Goal: Navigation & Orientation: Find specific page/section

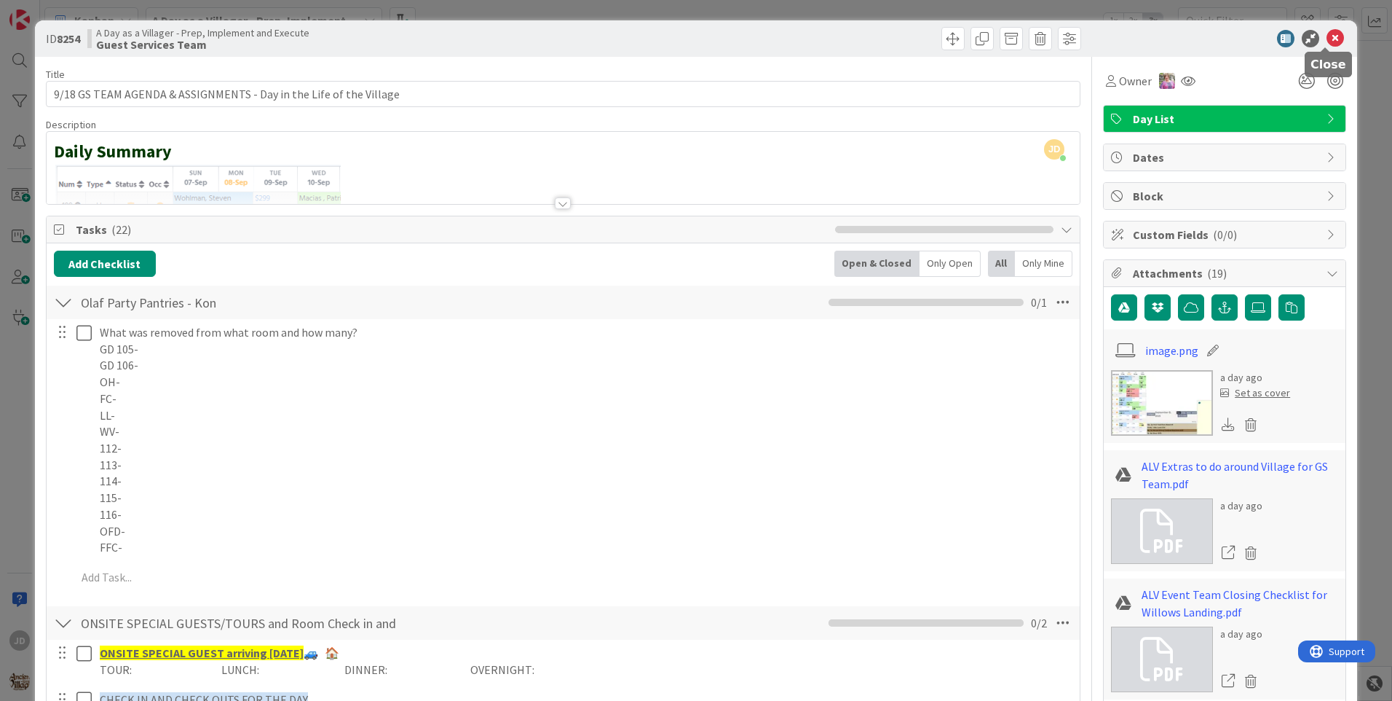
click at [1327, 40] on icon at bounding box center [1335, 38] width 17 height 17
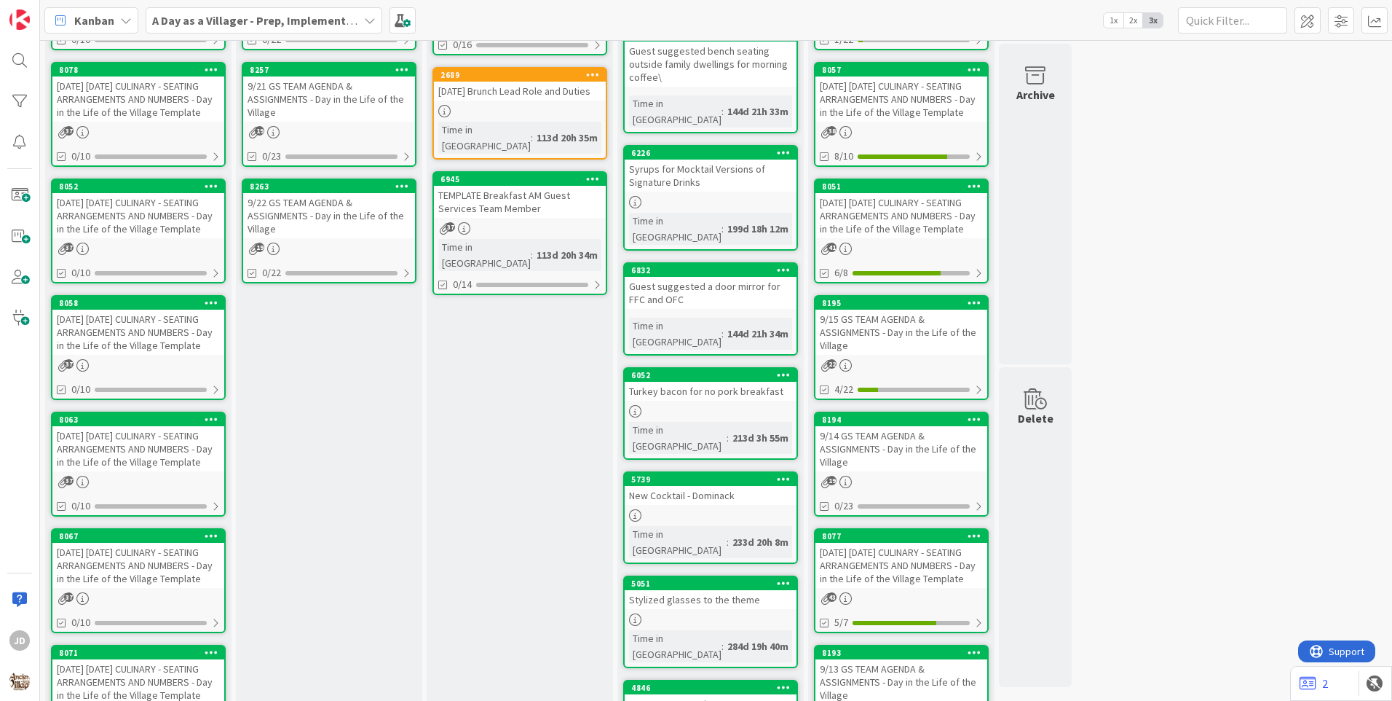
scroll to position [437, 0]
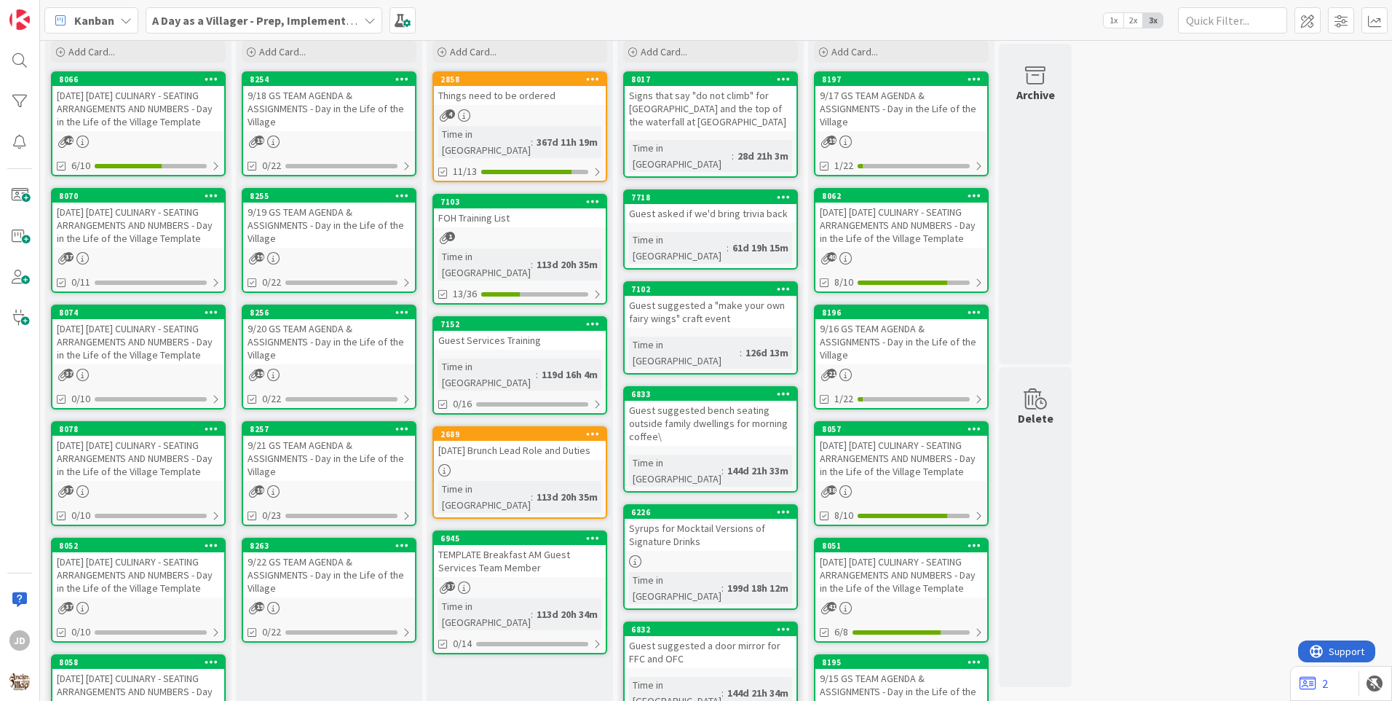
scroll to position [78, 0]
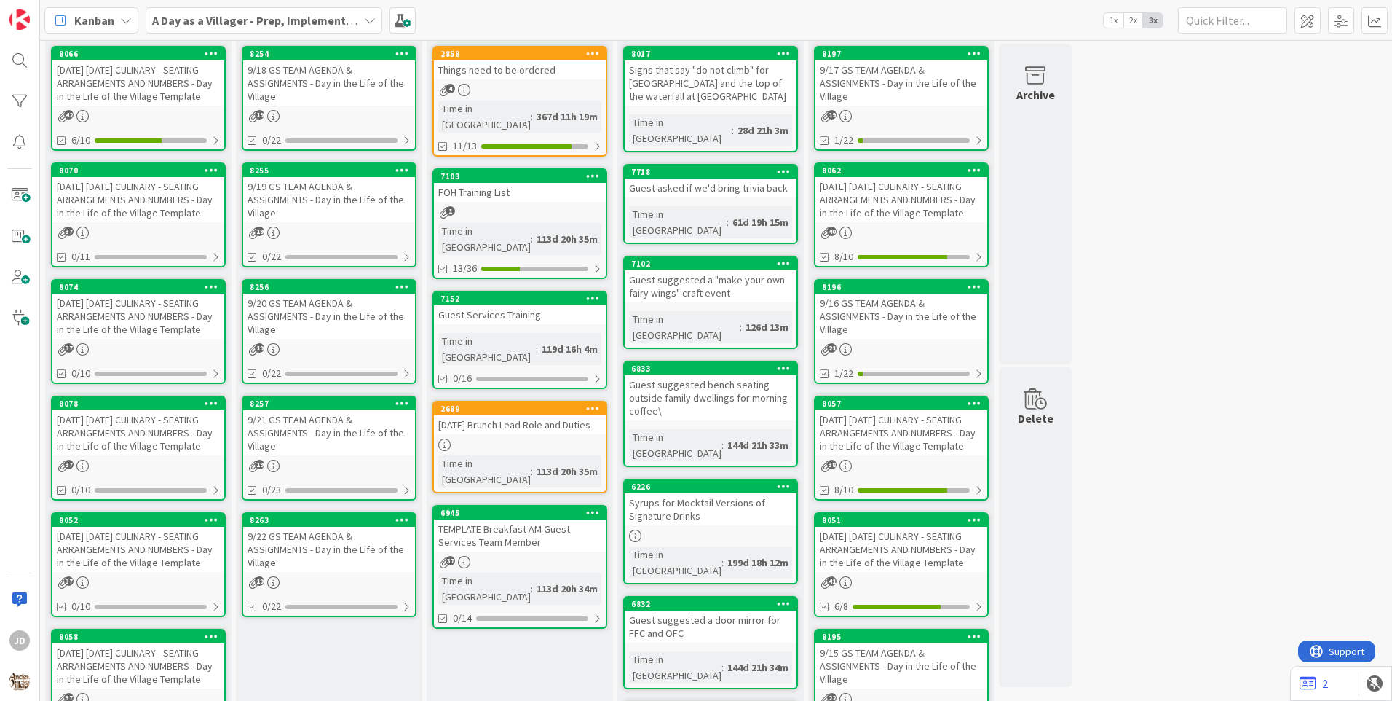
click at [514, 305] on div "Guest Services Training" at bounding box center [520, 314] width 172 height 19
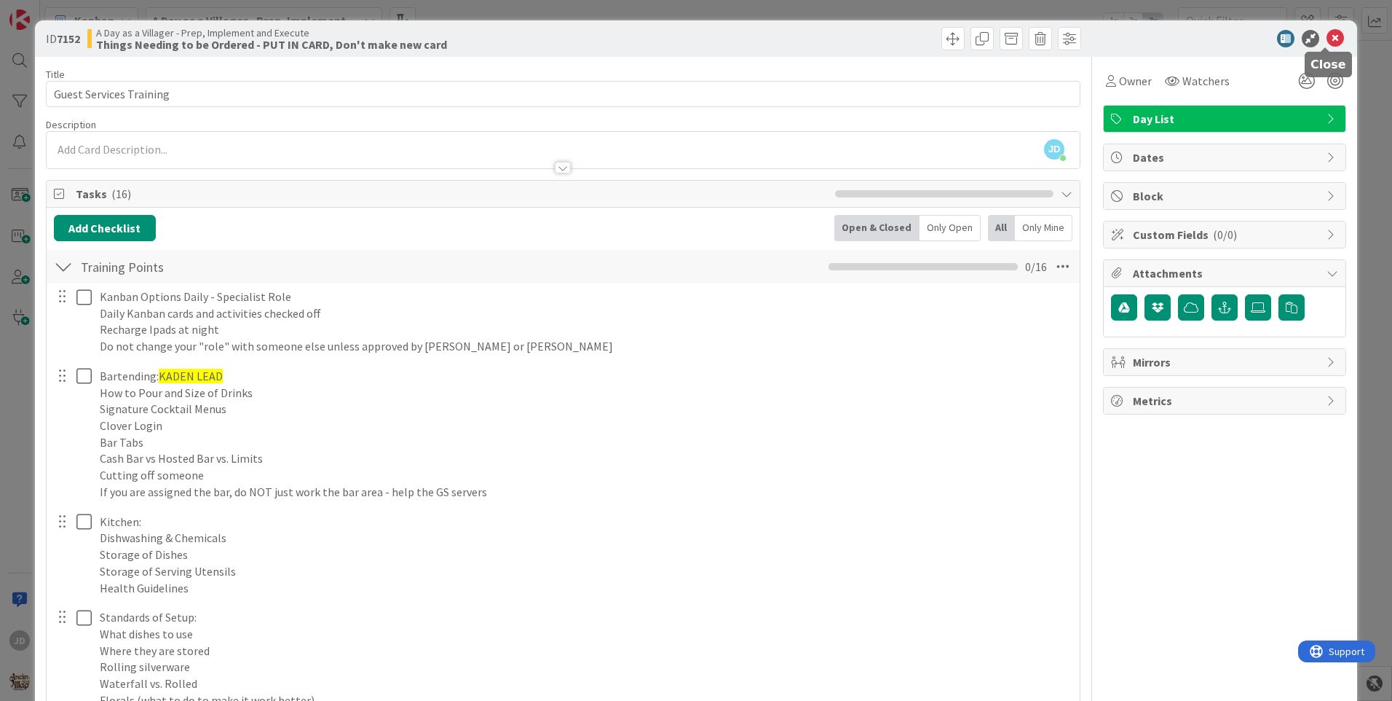
click at [1327, 44] on icon at bounding box center [1335, 38] width 17 height 17
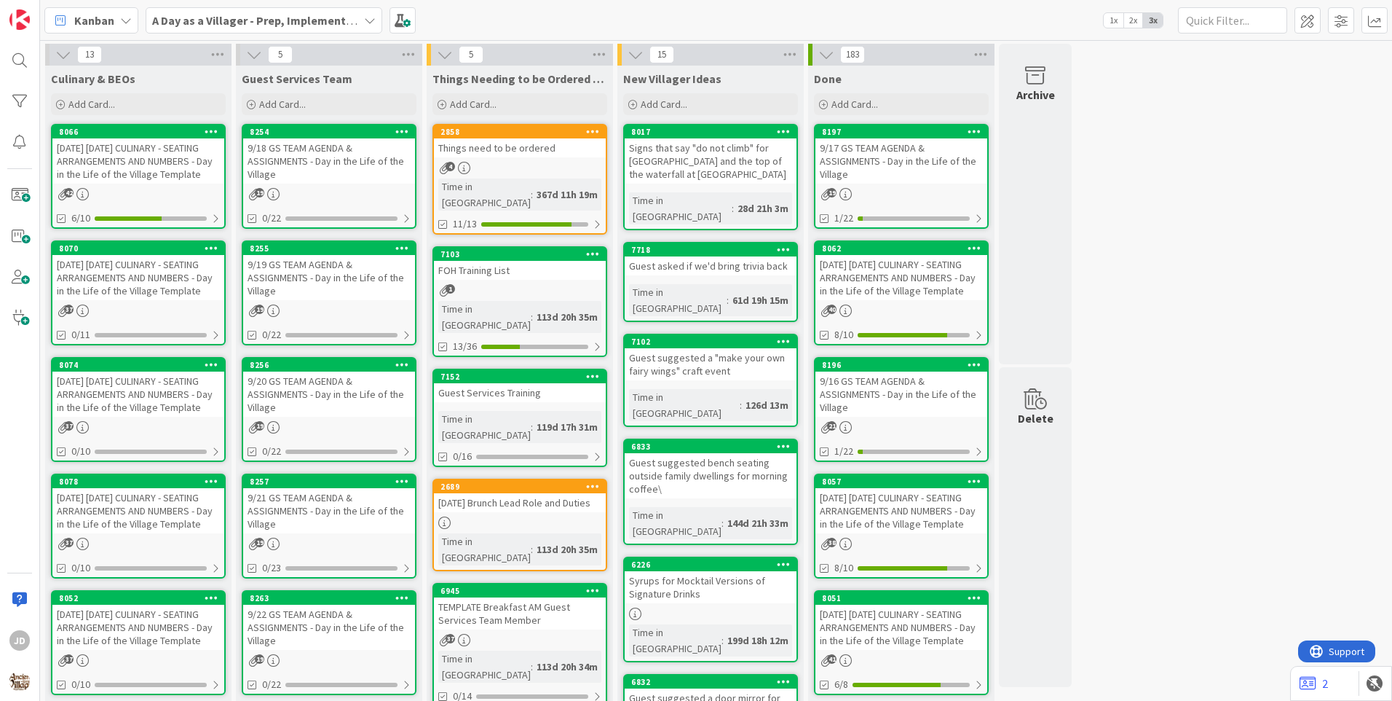
click at [358, 280] on div "9/19 GS TEAM AGENDA & ASSIGNMENTS - Day in the Life of the Village" at bounding box center [329, 277] width 172 height 45
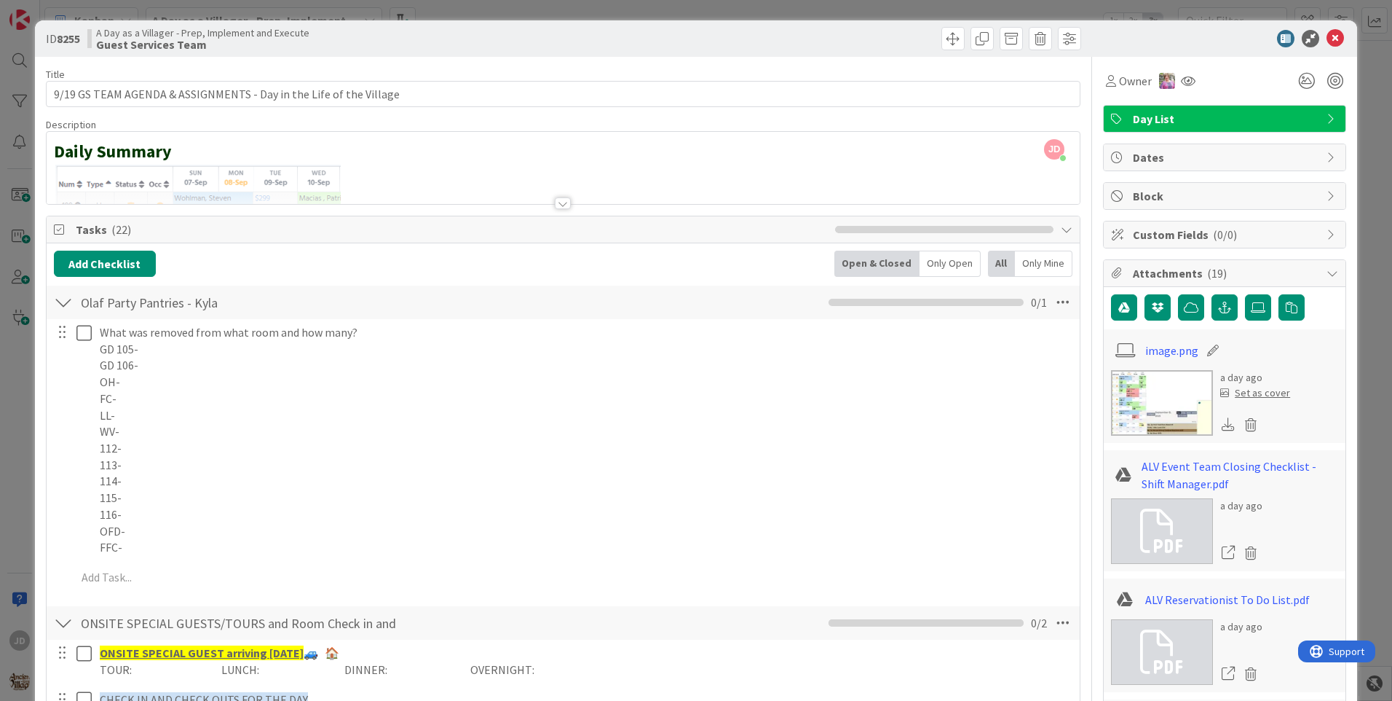
click at [1325, 47] on div "ID 8255 A Day as a Villager - Prep, Implement and Execute Guest Services Team" at bounding box center [696, 38] width 1323 height 36
click at [1330, 31] on icon at bounding box center [1335, 38] width 17 height 17
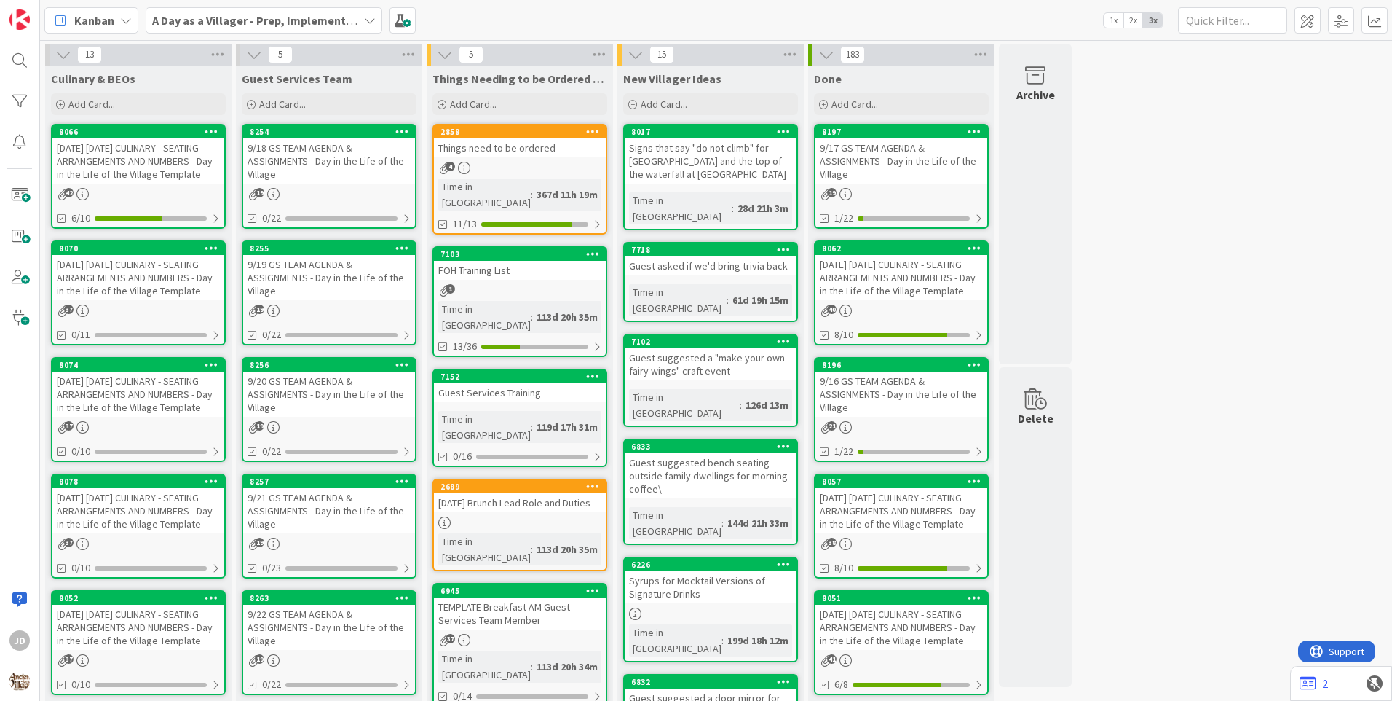
scroll to position [146, 0]
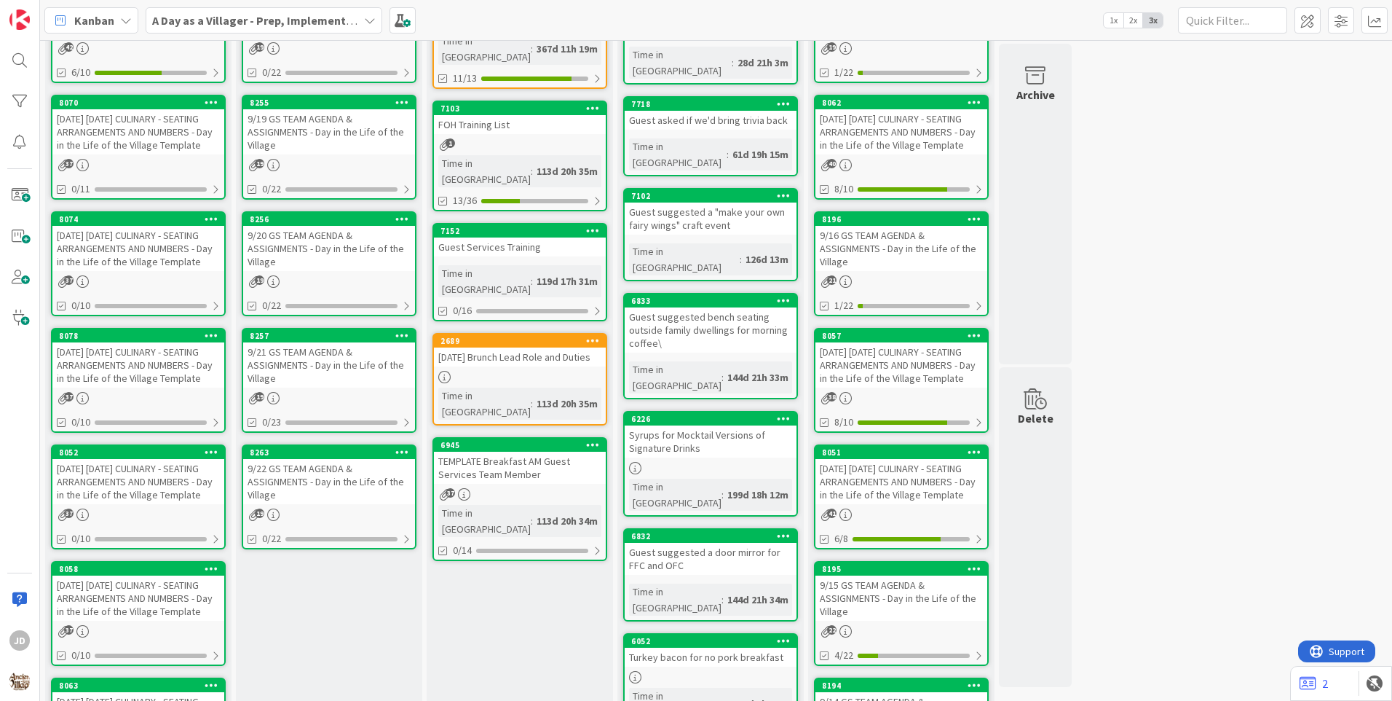
click at [323, 355] on div "9/21 GS TEAM AGENDA & ASSIGNMENTS - Day in the Life of the Village" at bounding box center [329, 364] width 172 height 45
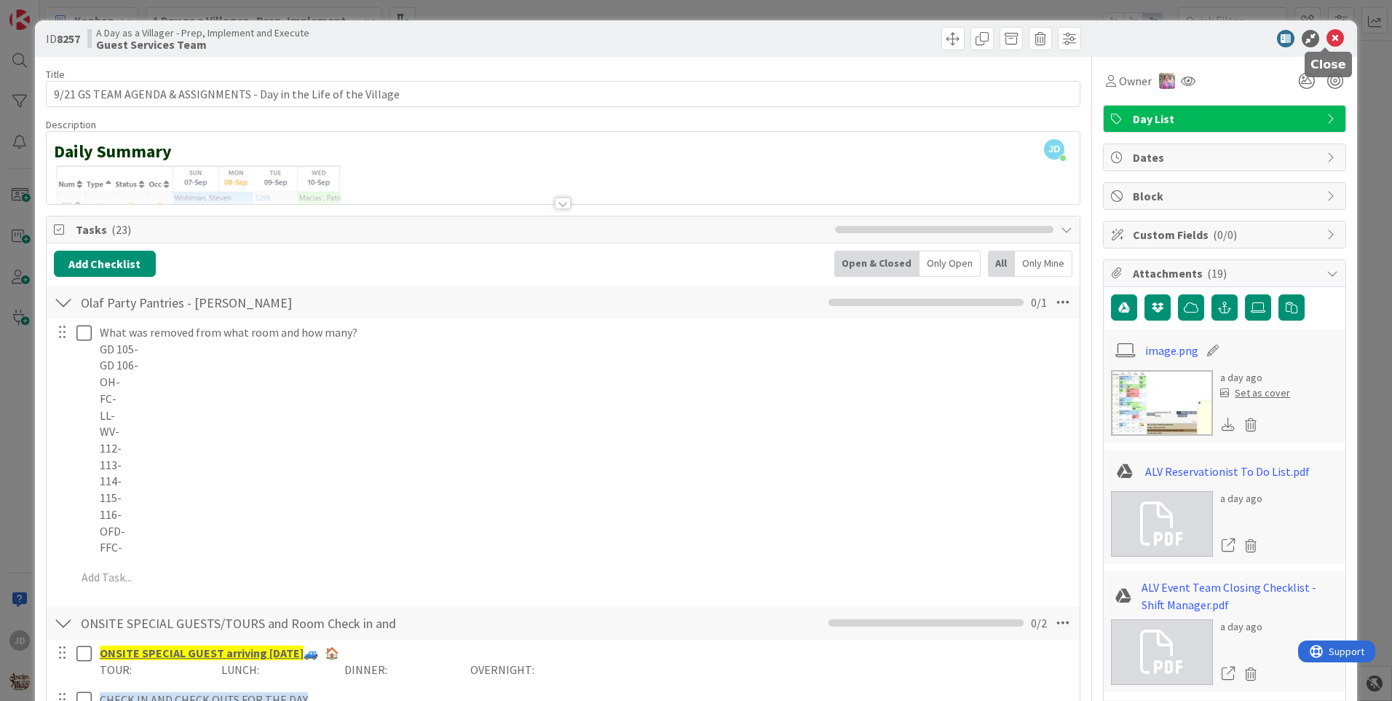
click at [1327, 38] on icon at bounding box center [1335, 38] width 17 height 17
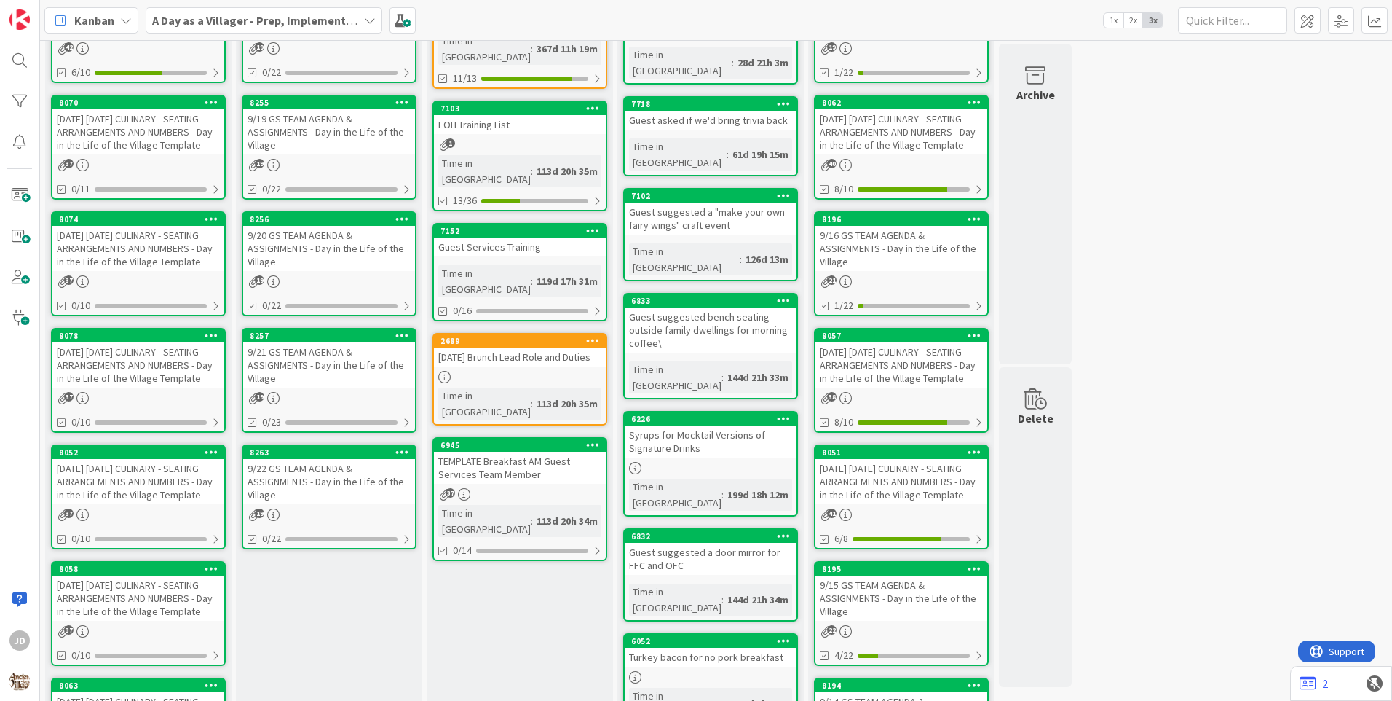
click at [293, 484] on div "9/22 GS TEAM AGENDA & ASSIGNMENTS - Day in the Life of the Village" at bounding box center [329, 481] width 172 height 45
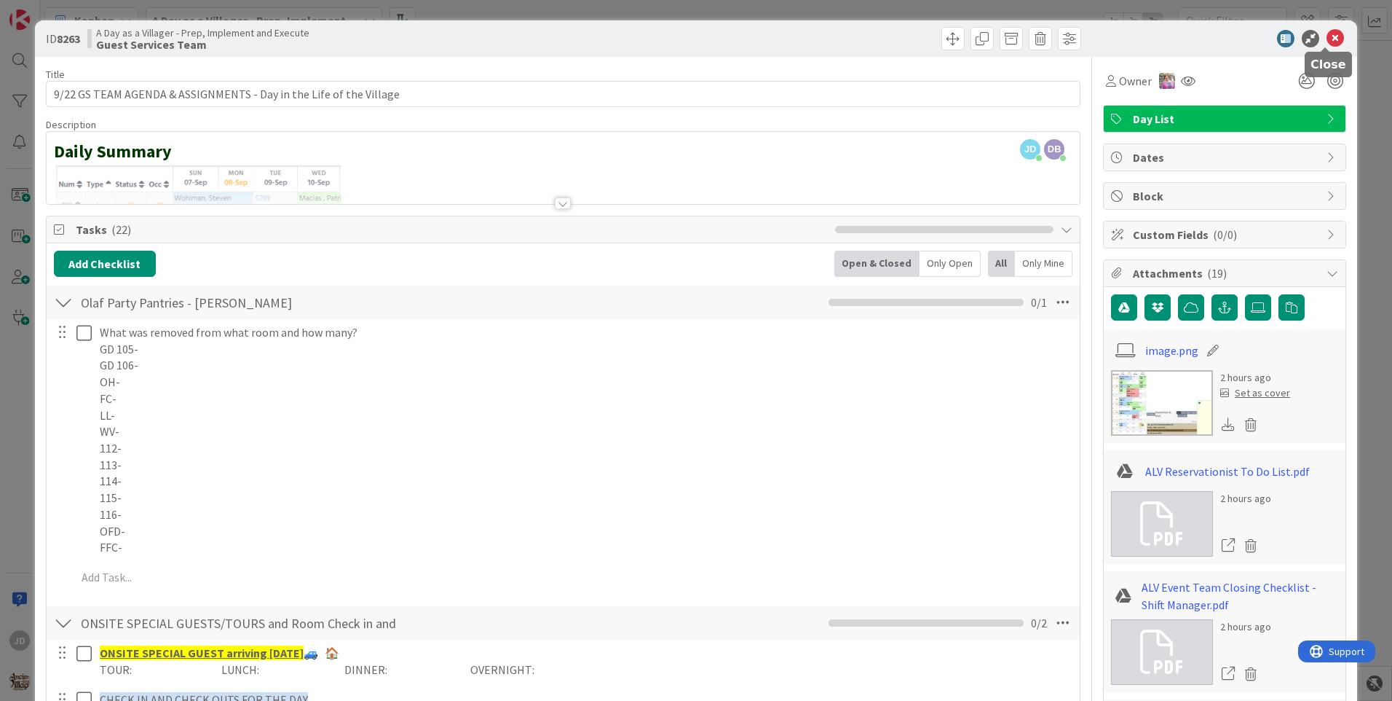
click at [1331, 37] on icon at bounding box center [1335, 38] width 17 height 17
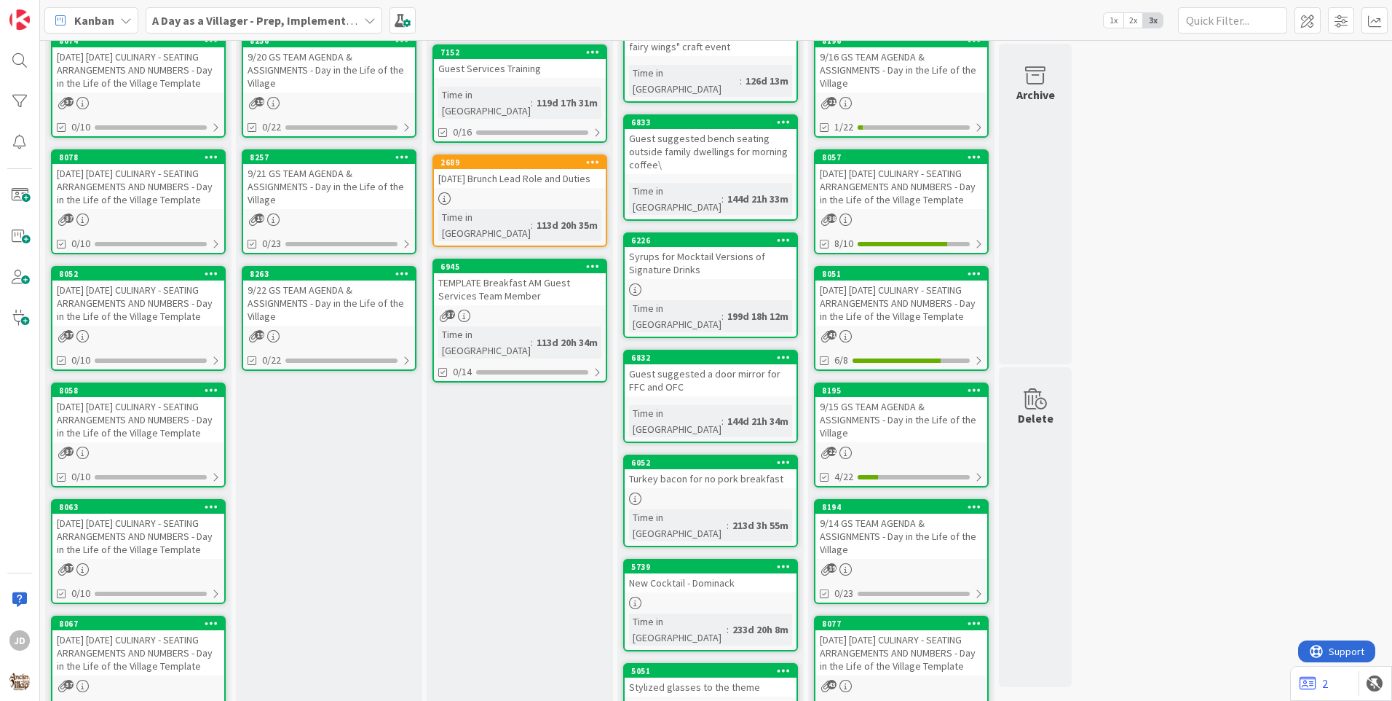
scroll to position [291, 0]
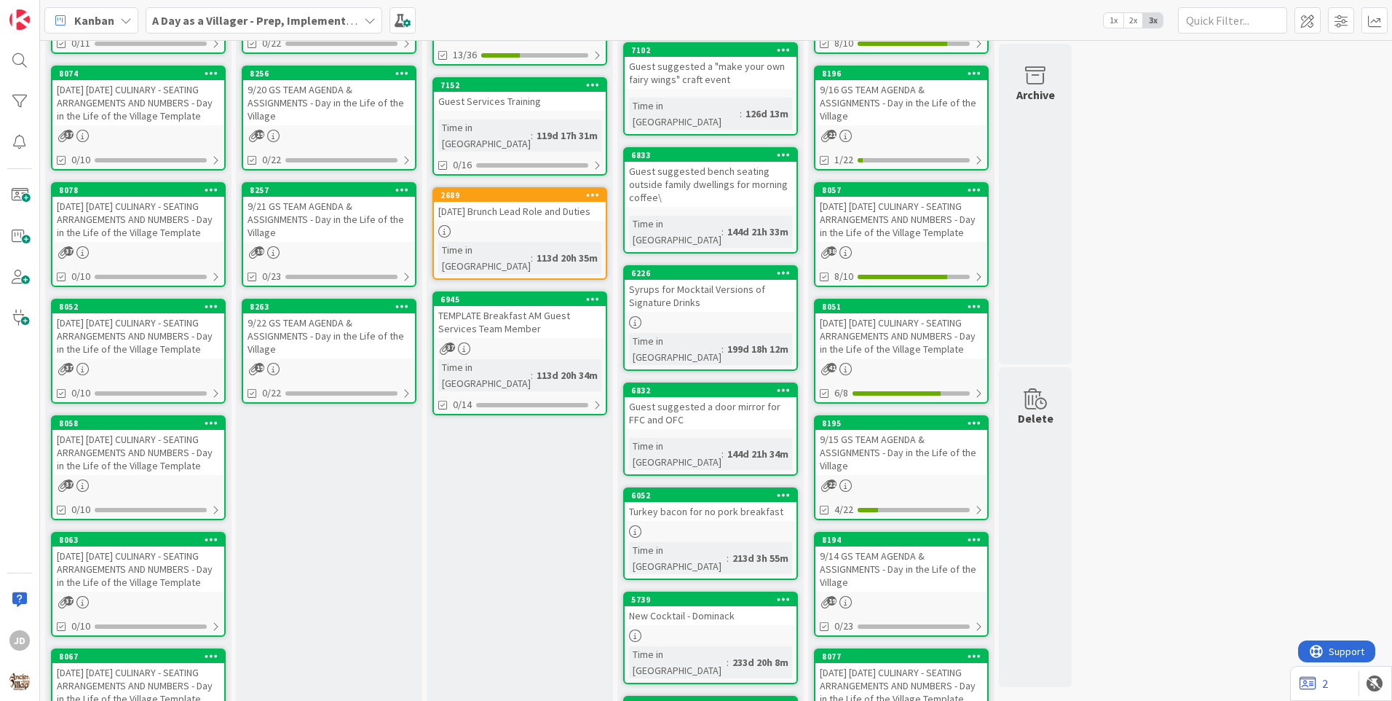
scroll to position [0, 0]
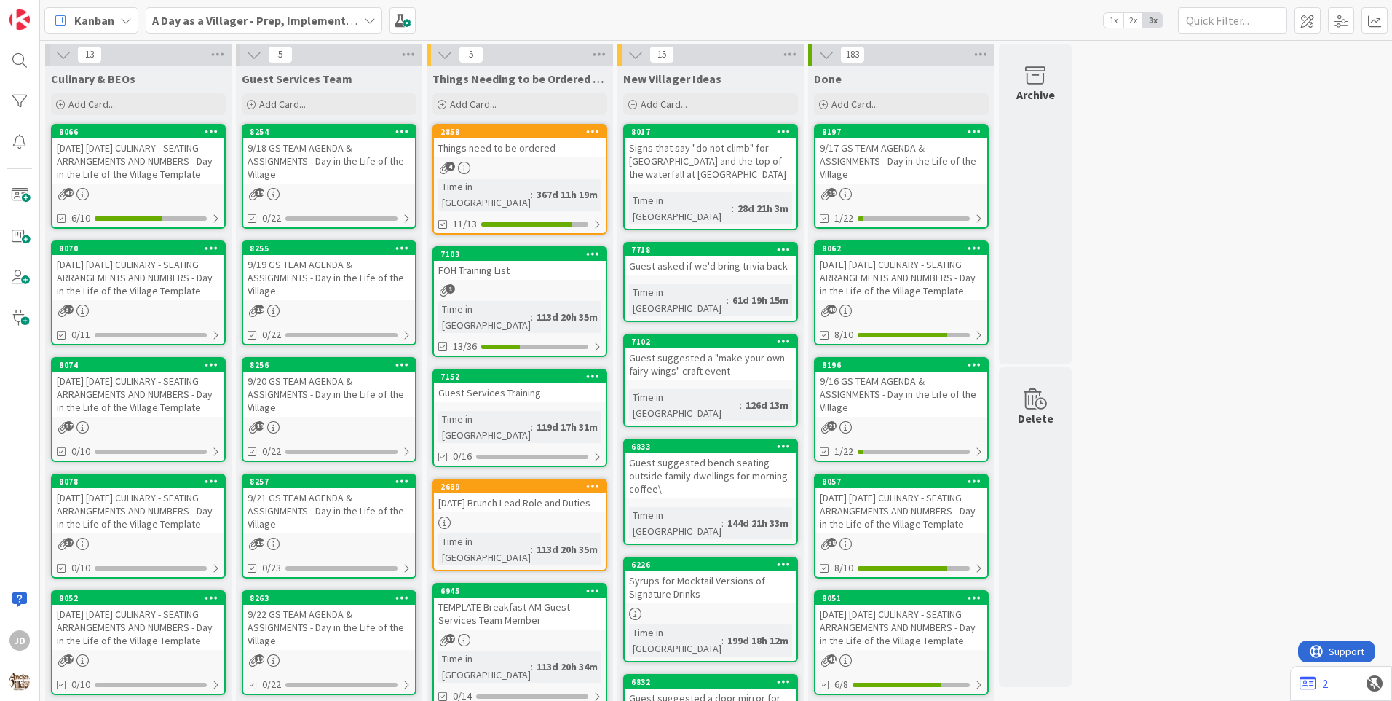
click at [318, 170] on div "9/18 GS TEAM AGENDA & ASSIGNMENTS - Day in the Life of the Village" at bounding box center [329, 160] width 172 height 45
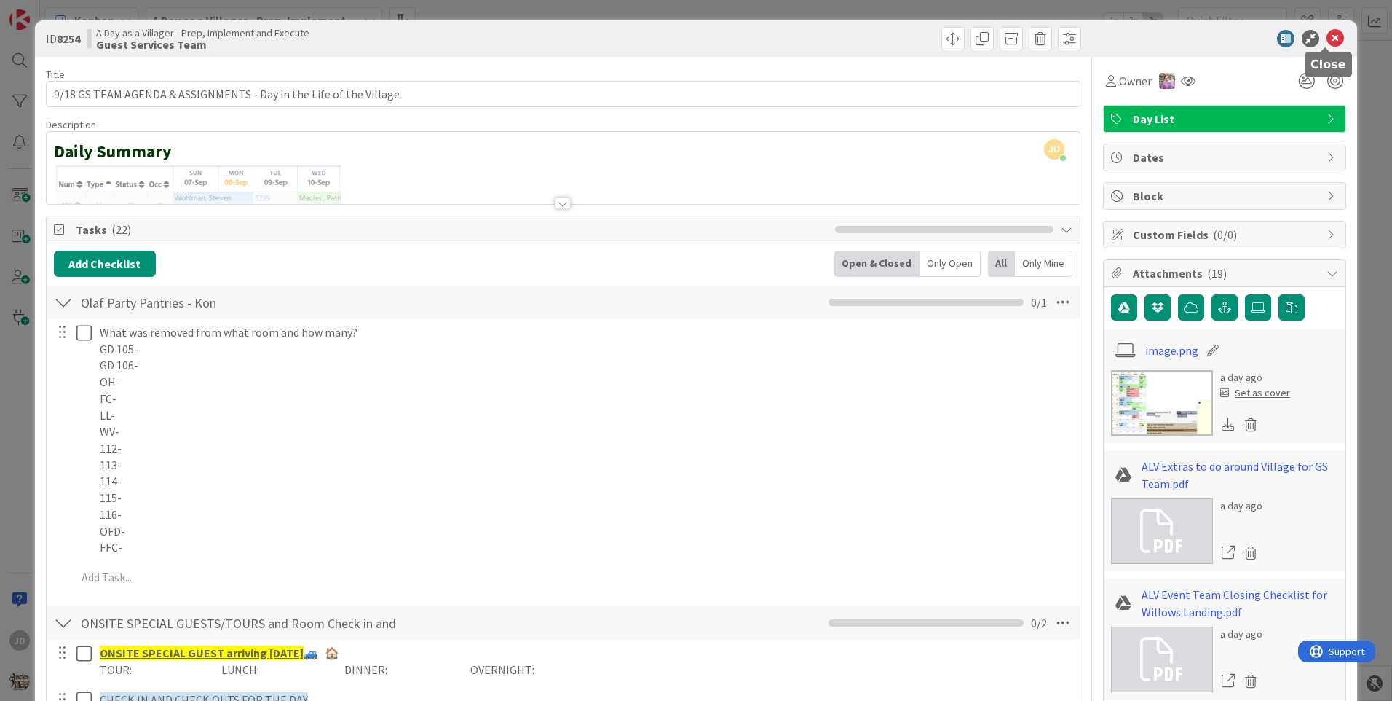
click at [1327, 39] on icon at bounding box center [1335, 38] width 17 height 17
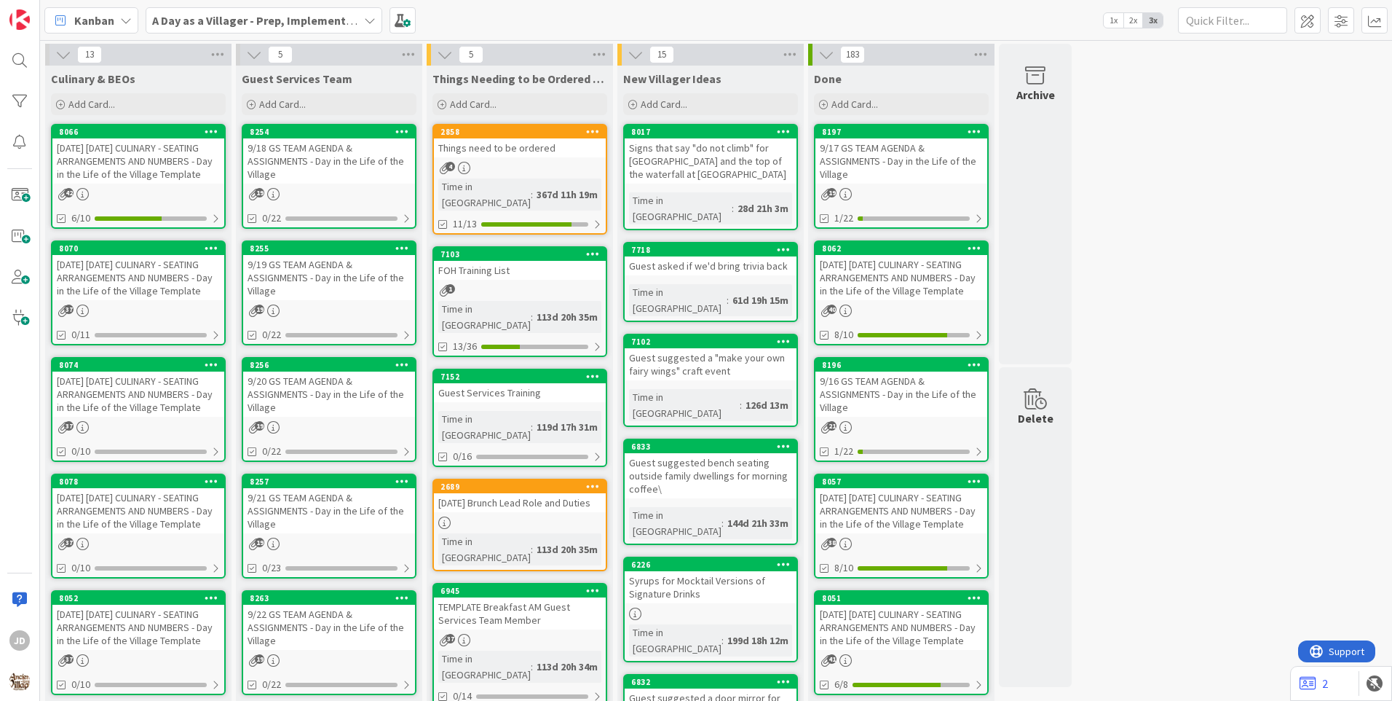
click at [349, 165] on div "9/18 GS TEAM AGENDA & ASSIGNMENTS - Day in the Life of the Village" at bounding box center [329, 160] width 172 height 45
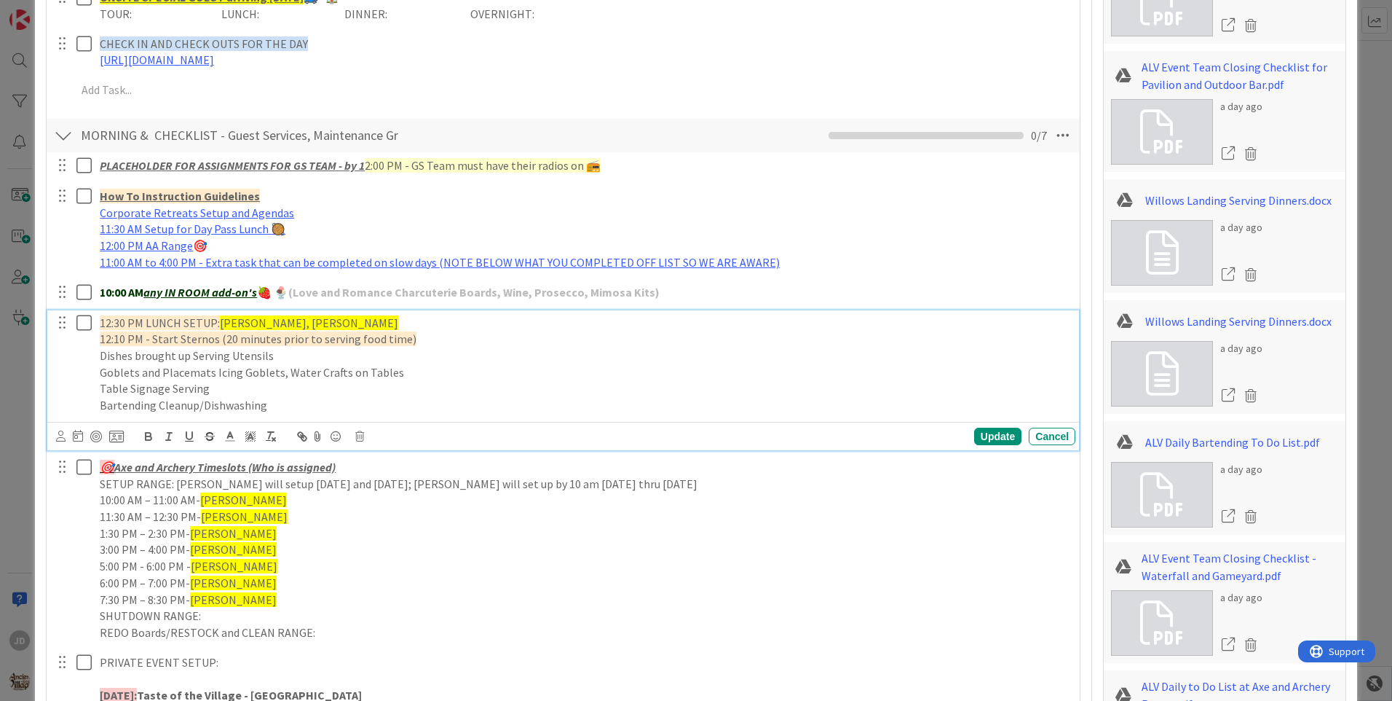
click at [94, 321] on div "12:30 PM LUNCH SETUP: [PERSON_NAME], [PERSON_NAME][GEOGRAPHIC_DATA] 12:10 PM - …" at bounding box center [585, 364] width 982 height 108
click at [87, 326] on icon at bounding box center [83, 322] width 15 height 17
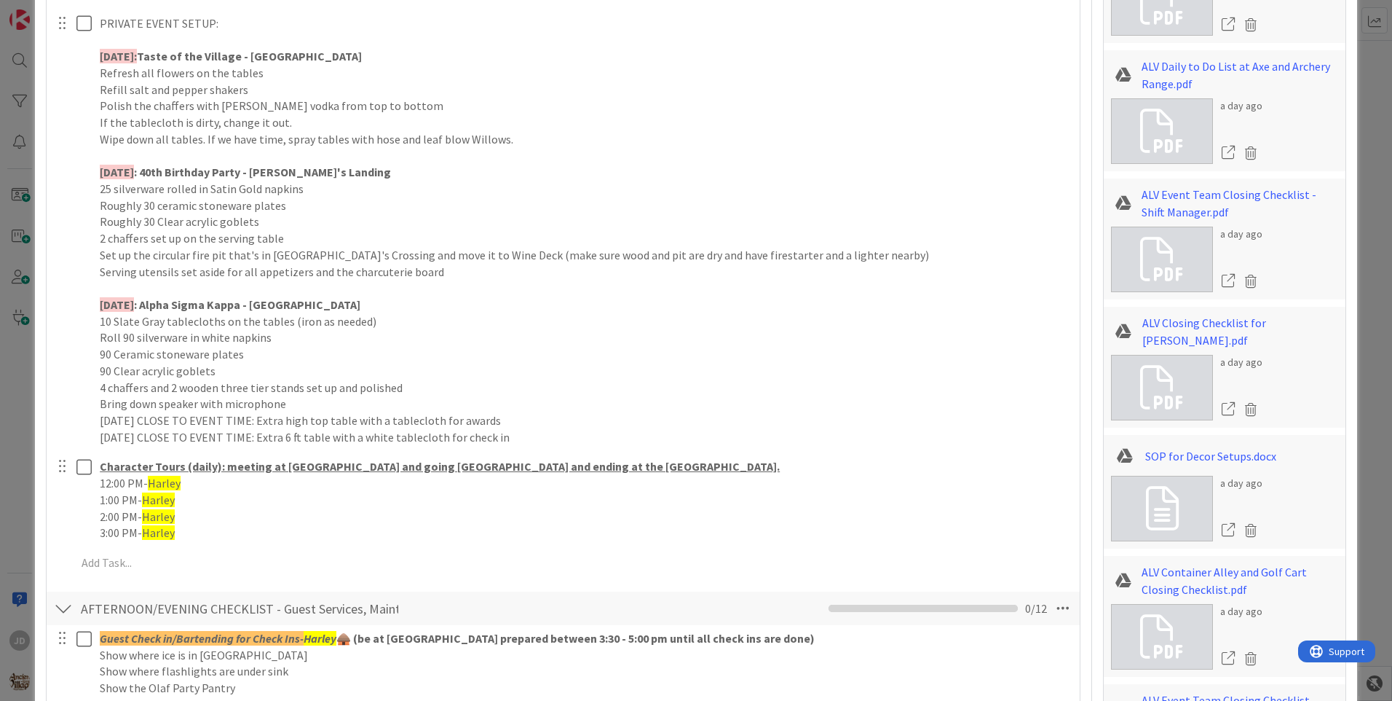
scroll to position [1384, 0]
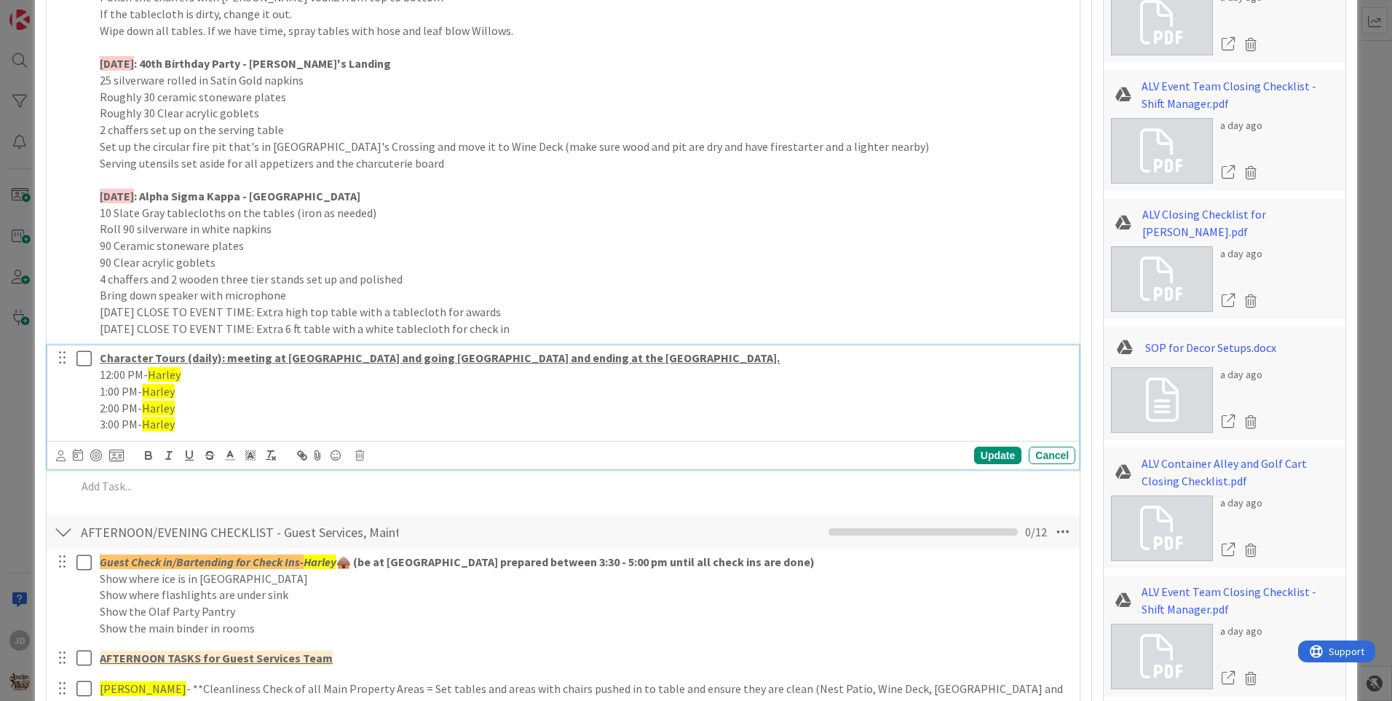
drag, startPoint x: 19, startPoint y: 312, endPoint x: 260, endPoint y: 377, distance: 249.8
click at [260, 377] on p "12:00 PM- [PERSON_NAME]" at bounding box center [585, 374] width 970 height 17
click at [87, 357] on icon at bounding box center [83, 358] width 15 height 17
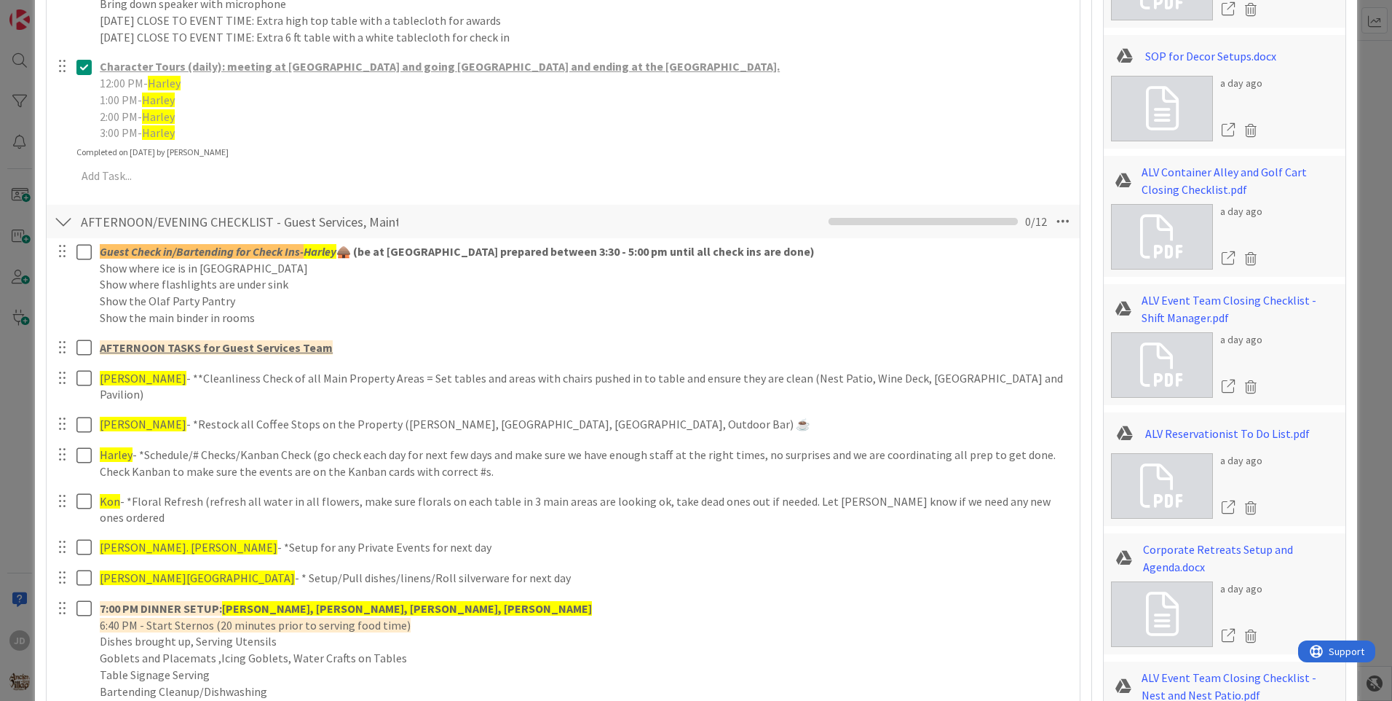
scroll to position [1748, 0]
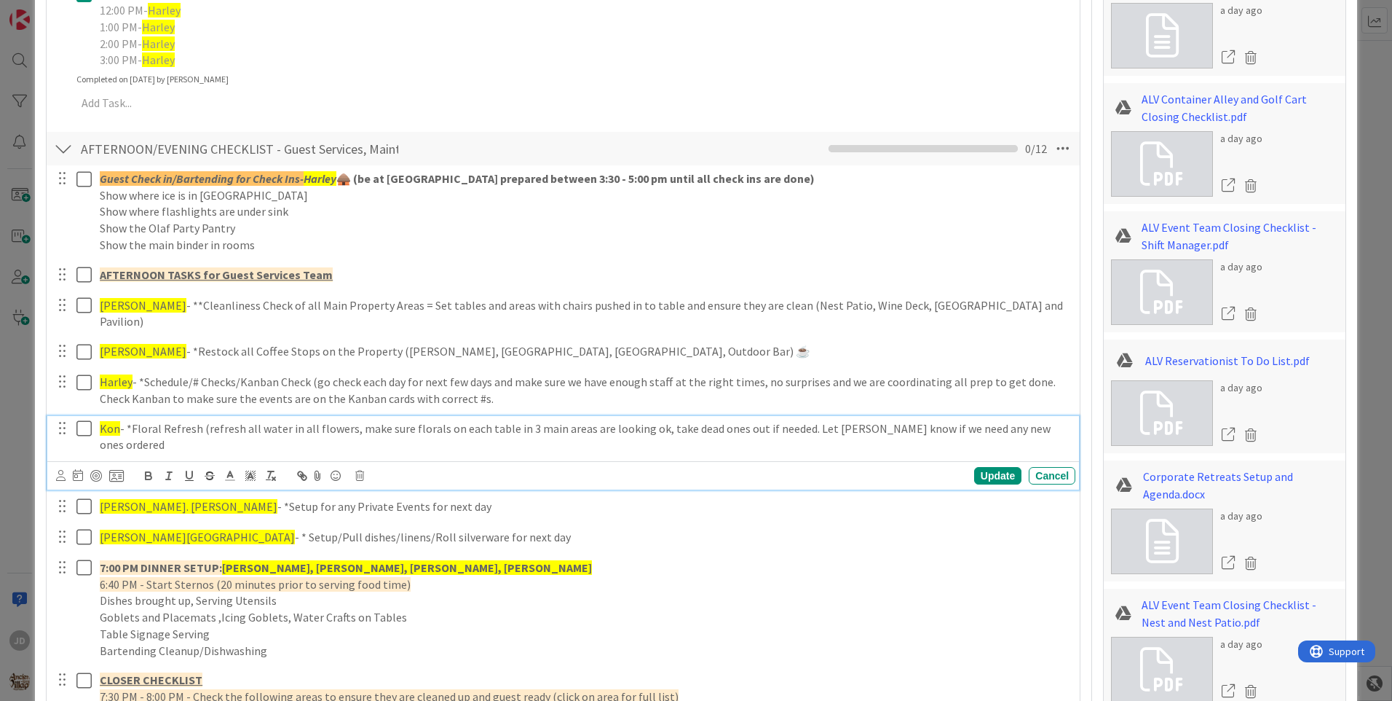
click at [85, 419] on icon at bounding box center [83, 427] width 15 height 17
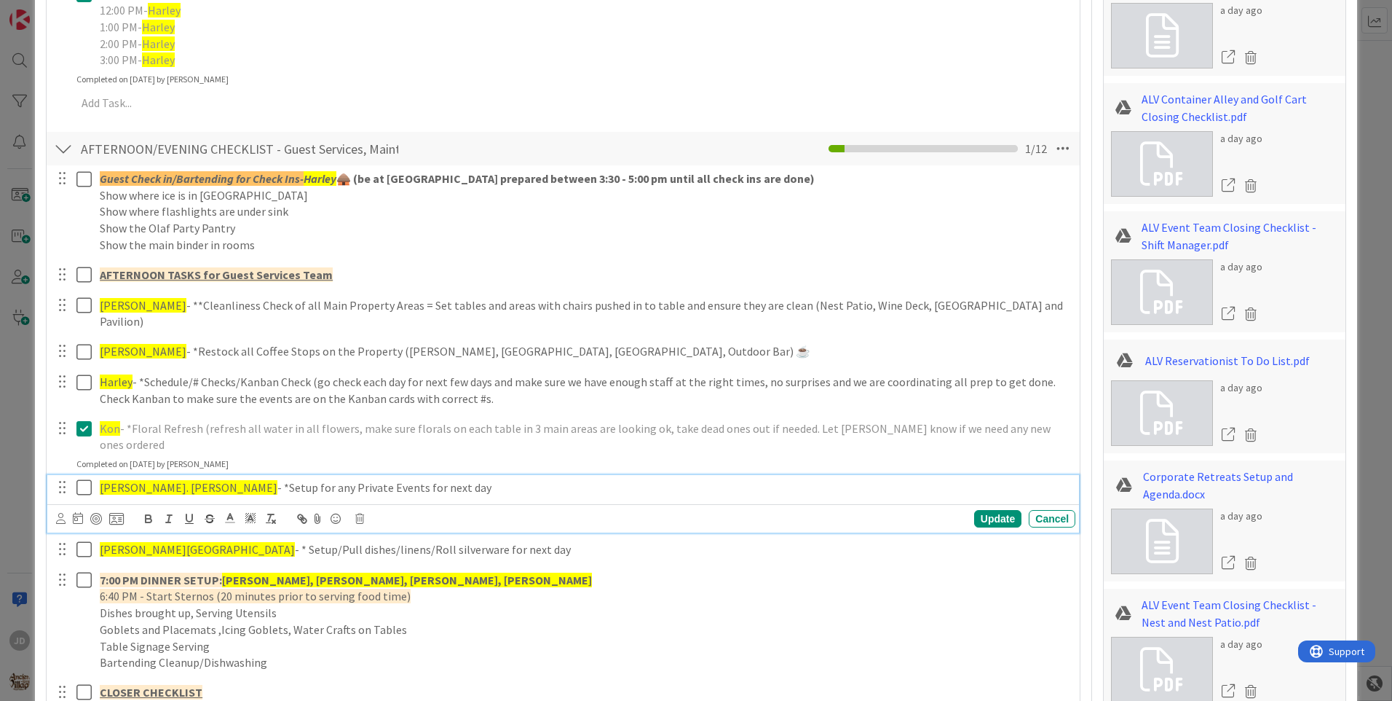
click at [85, 478] on icon at bounding box center [83, 486] width 15 height 17
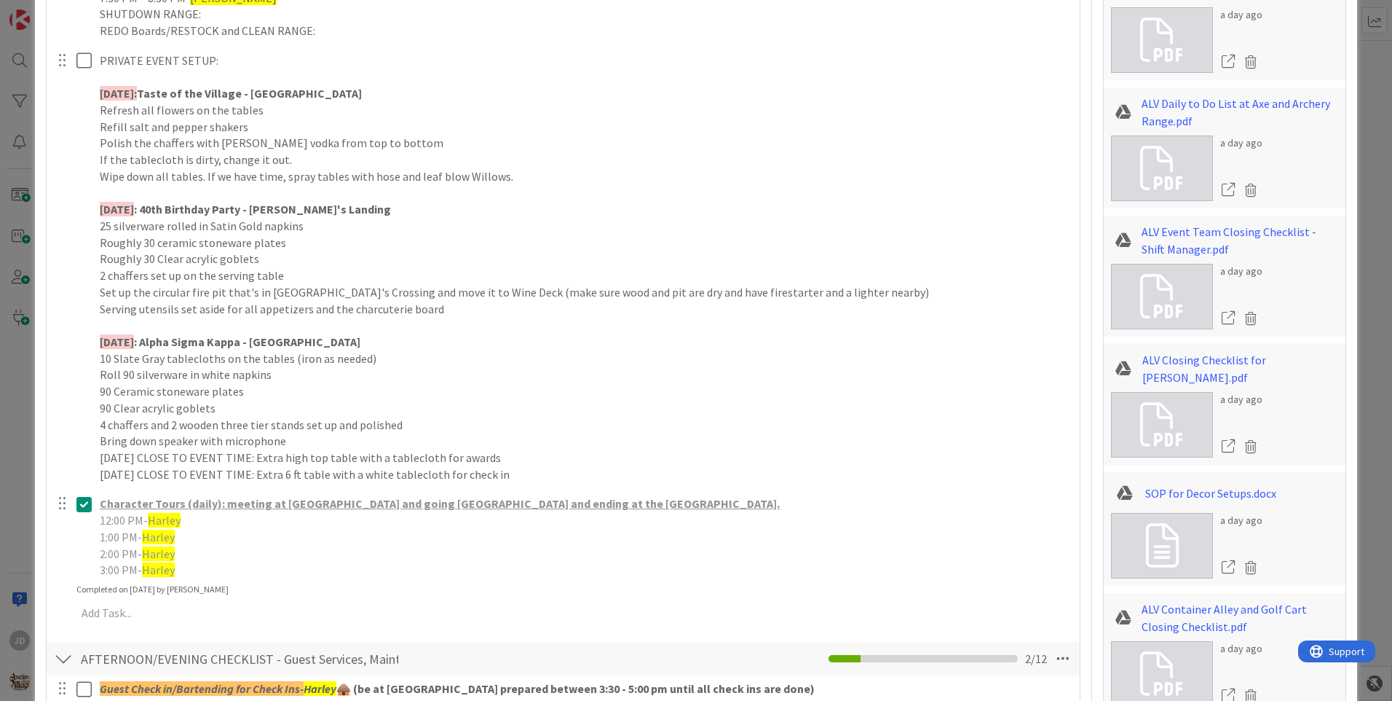
scroll to position [1165, 0]
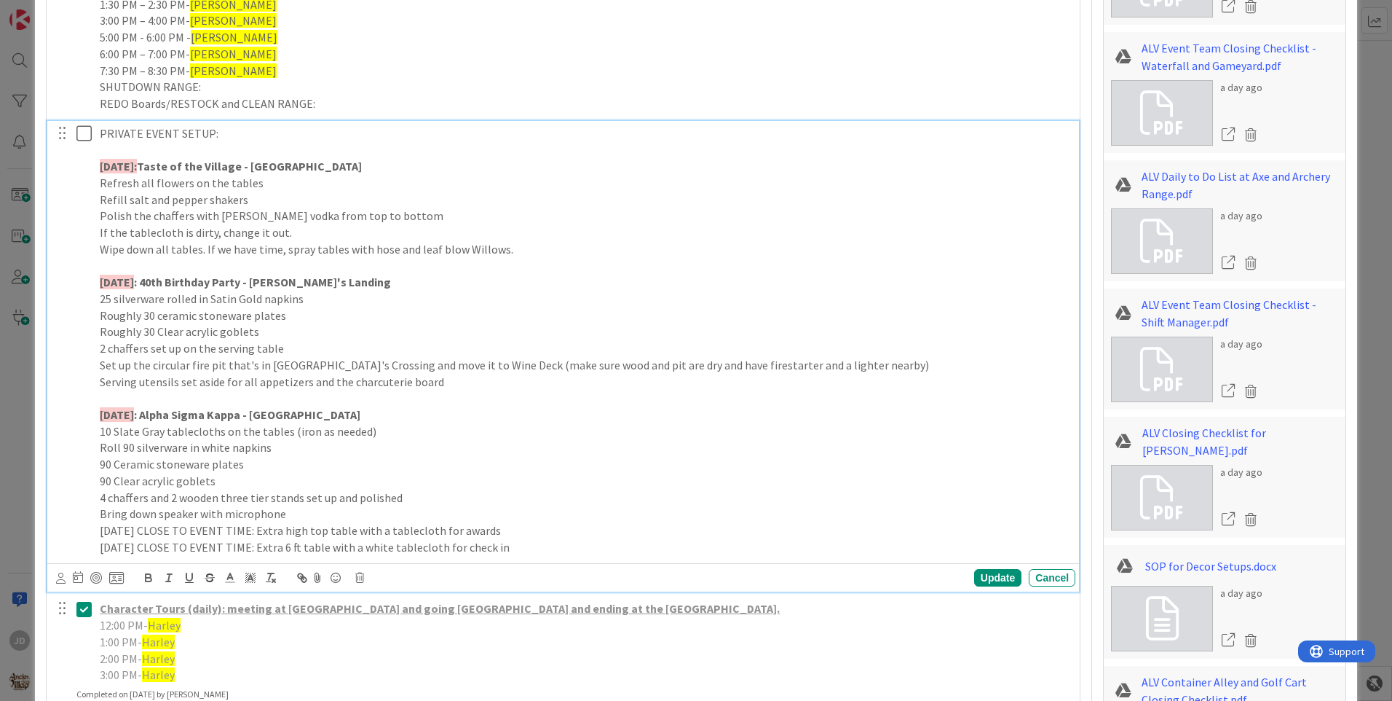
click at [76, 130] on icon at bounding box center [83, 133] width 15 height 17
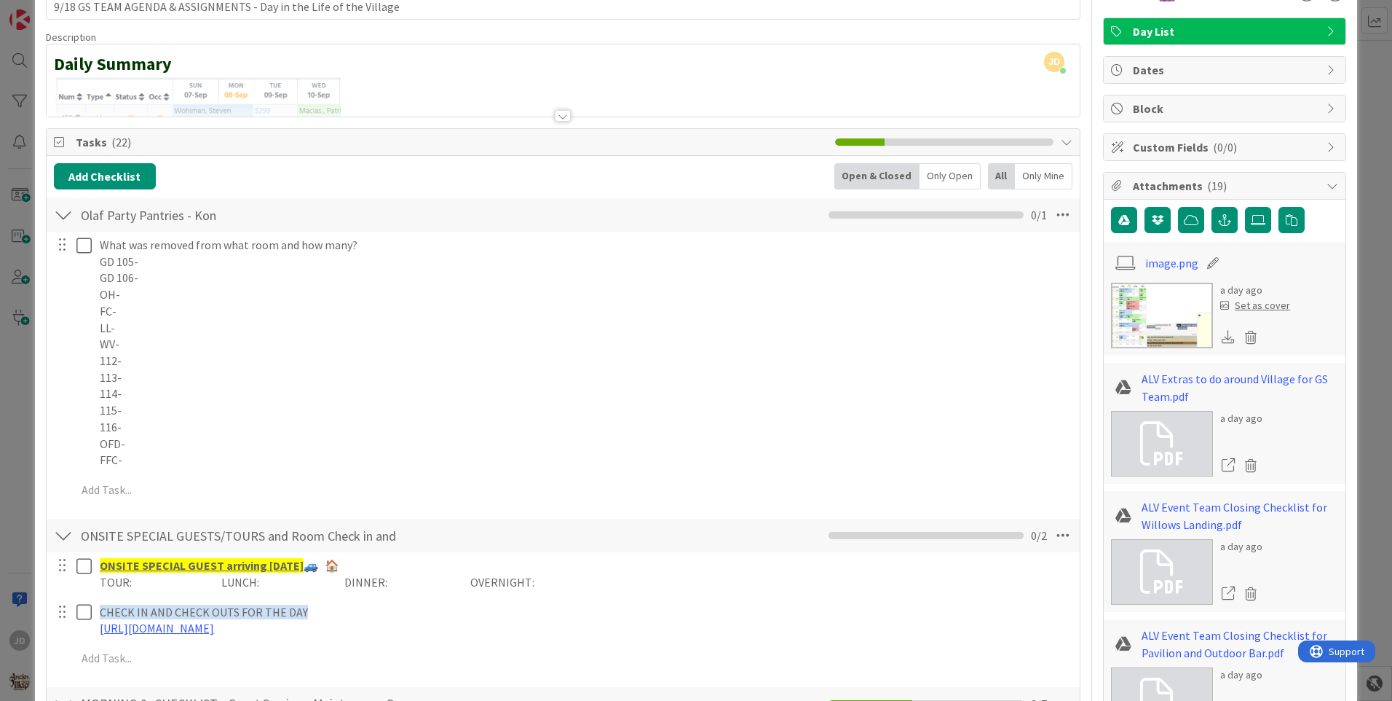
scroll to position [0, 0]
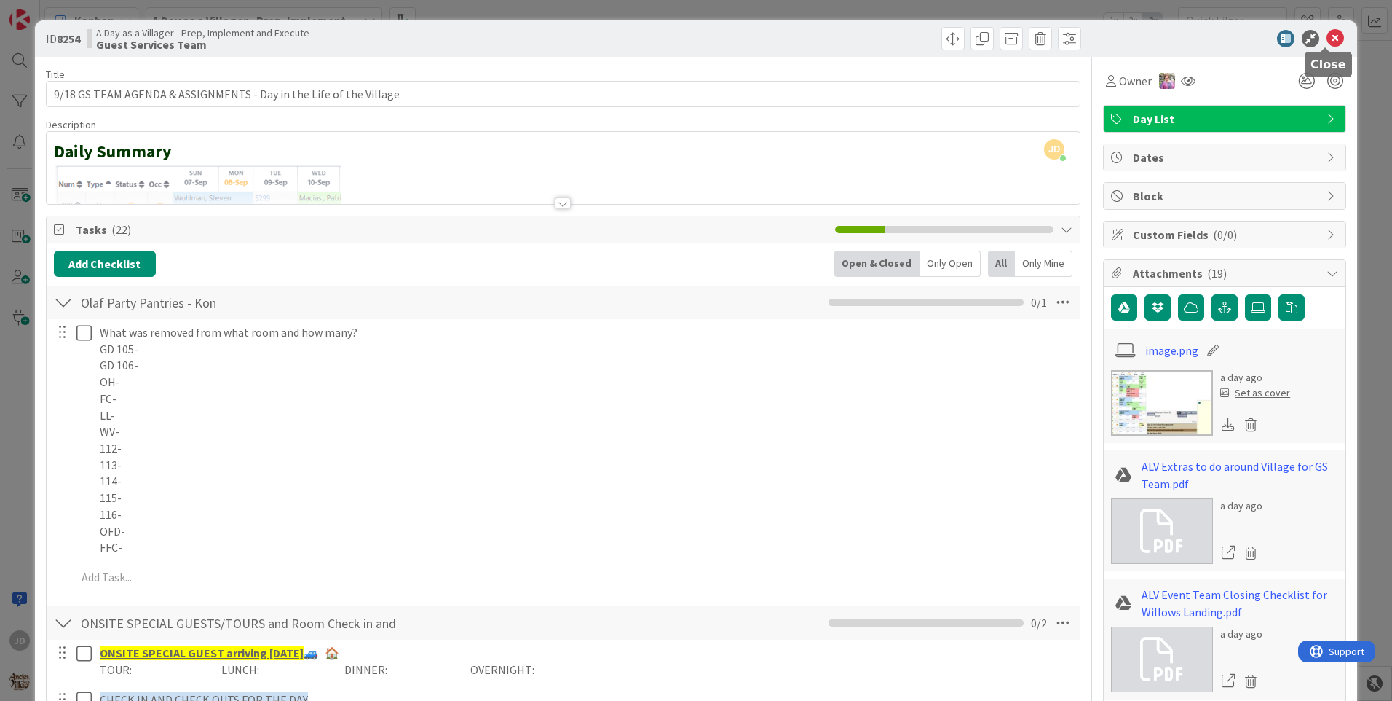
click at [1331, 39] on icon at bounding box center [1335, 38] width 17 height 17
